Goal: Information Seeking & Learning: Learn about a topic

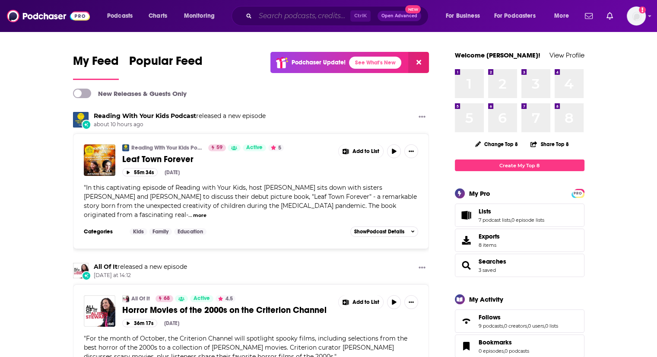
click at [291, 16] on input "Search podcasts, credits, & more..." at bounding box center [302, 16] width 95 height 14
click at [267, 14] on input "Search podcasts, credits, & more..." at bounding box center [302, 16] width 95 height 14
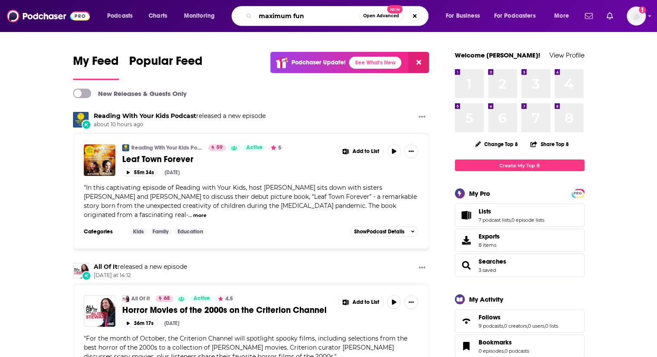
type input "maximum fun"
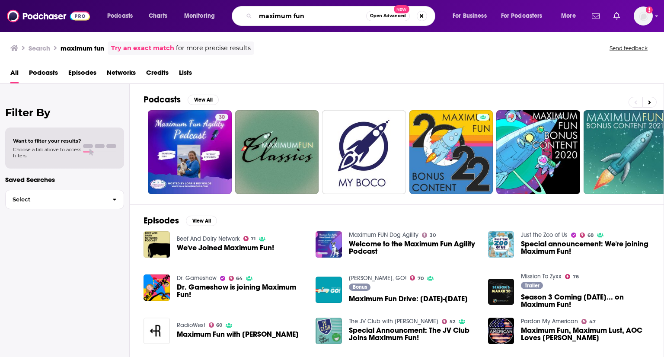
click at [336, 12] on input "maximum fun" at bounding box center [310, 16] width 111 height 14
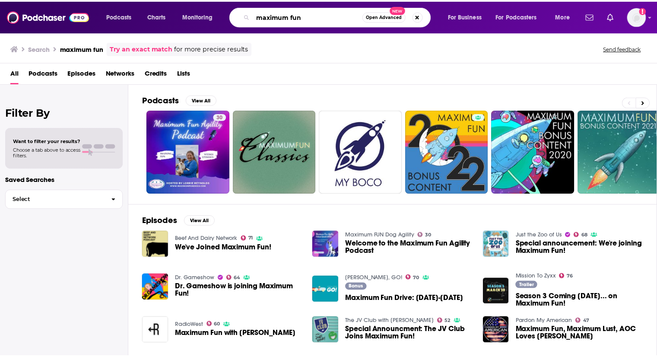
scroll to position [43, 0]
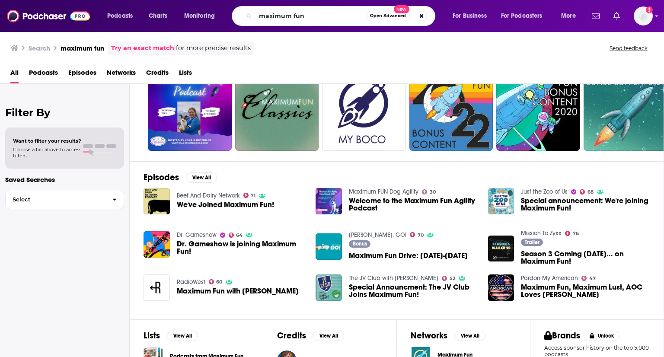
click at [225, 291] on span "Maximum Fun with [PERSON_NAME]" at bounding box center [238, 290] width 122 height 7
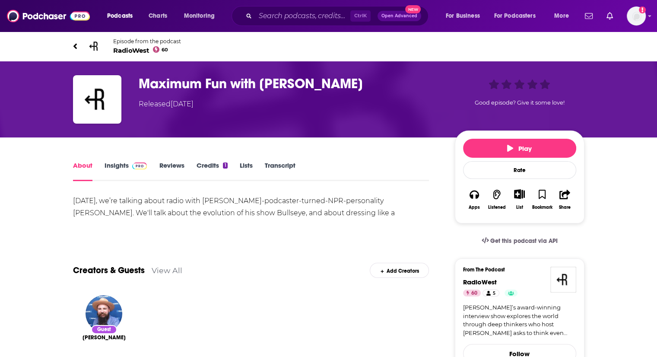
scroll to position [43, 0]
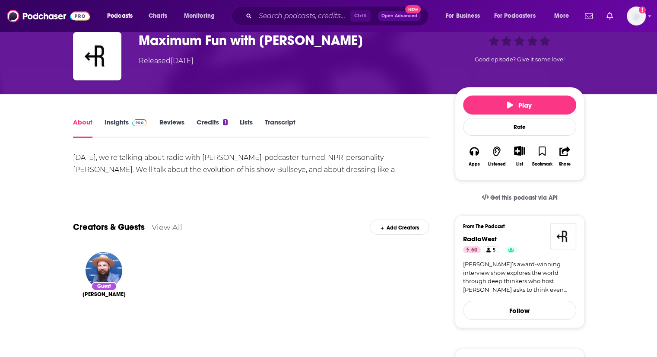
click at [107, 119] on link "Insights" at bounding box center [126, 128] width 43 height 20
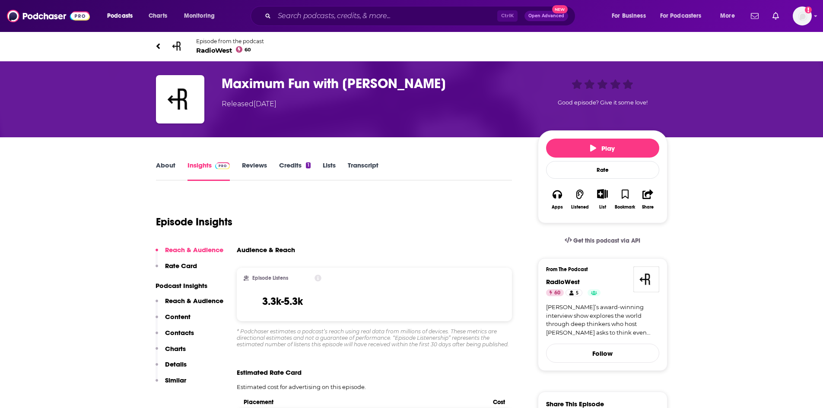
click at [161, 172] on link "About" at bounding box center [165, 171] width 19 height 20
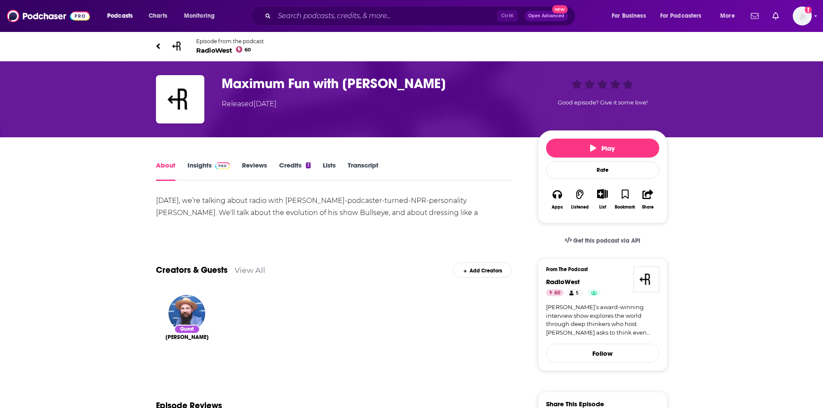
click at [201, 172] on link "Insights" at bounding box center [209, 171] width 43 height 20
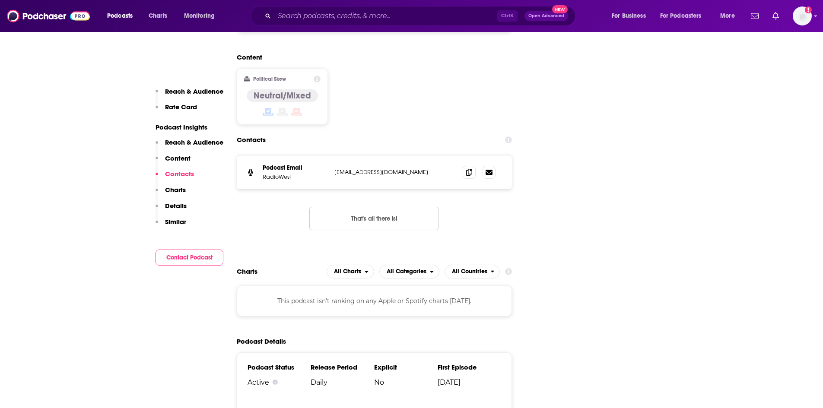
scroll to position [994, 0]
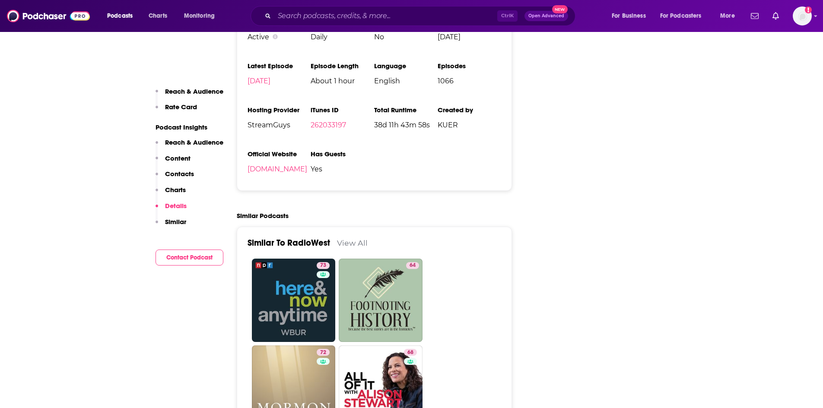
click at [176, 172] on p "Contacts" at bounding box center [179, 174] width 29 height 8
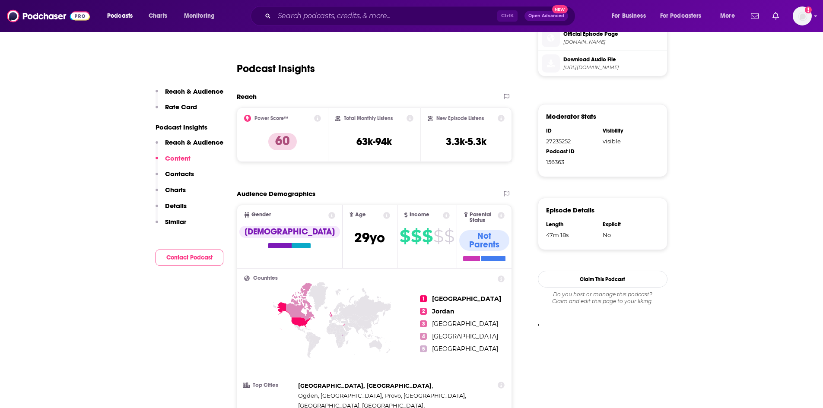
scroll to position [0, 0]
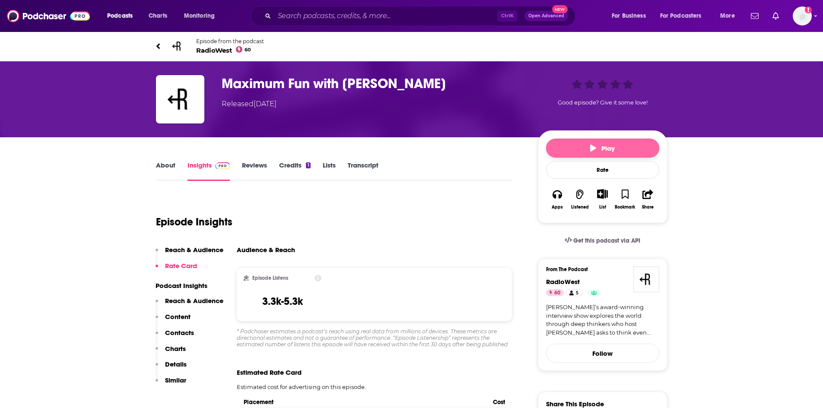
drag, startPoint x: 615, startPoint y: 282, endPoint x: 652, endPoint y: 145, distance: 141.8
click at [349, 18] on input "Search podcasts, credits, & more..." at bounding box center [385, 16] width 223 height 14
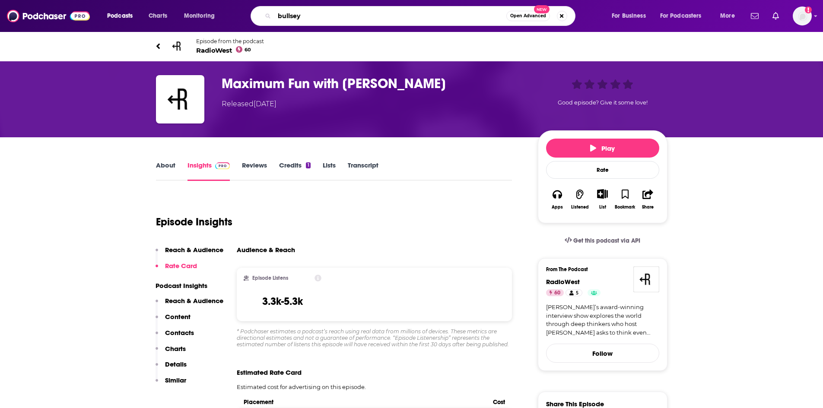
type input "bullseye"
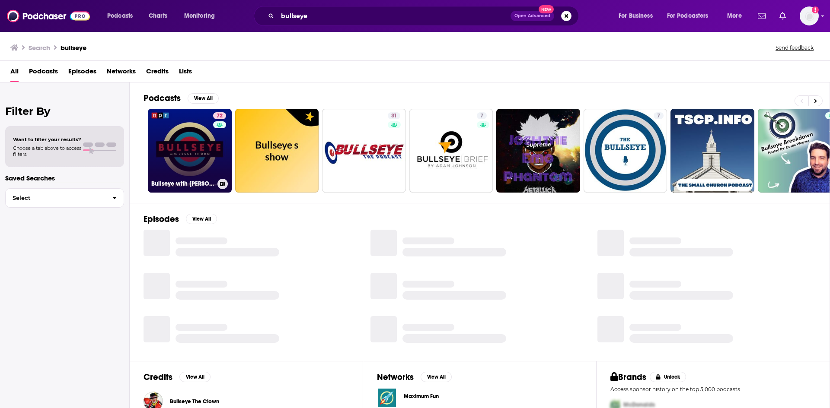
click at [199, 146] on link "72 Bullseye with [PERSON_NAME]" at bounding box center [190, 151] width 84 height 84
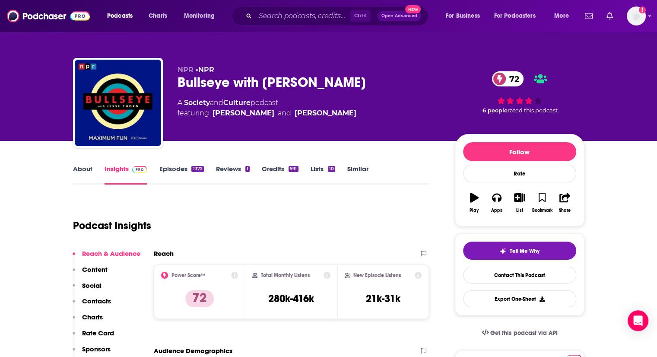
click at [168, 168] on link "Episodes 1372" at bounding box center [181, 175] width 45 height 20
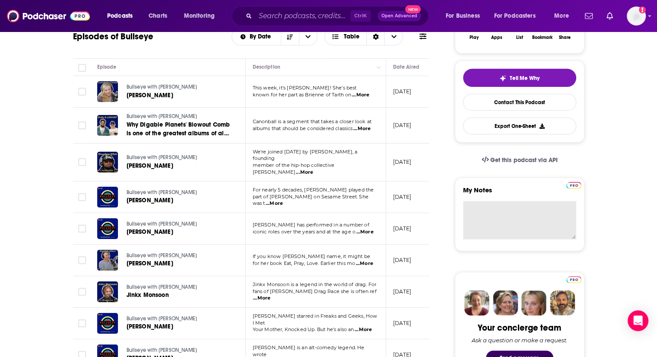
scroll to position [259, 0]
